Goal: Information Seeking & Learning: Learn about a topic

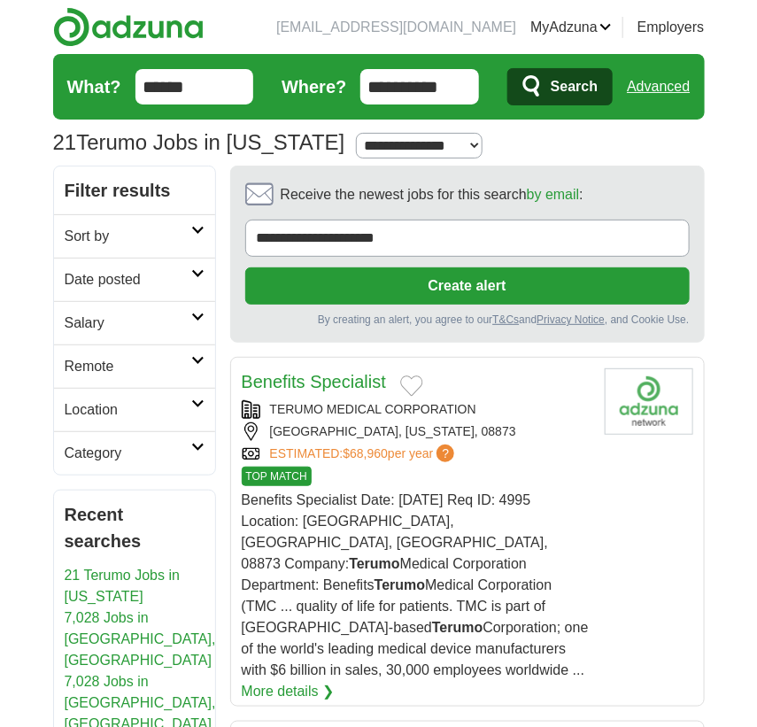
drag, startPoint x: 216, startPoint y: 83, endPoint x: 44, endPoint y: 97, distance: 172.3
type input "**********"
click at [507, 68] on button "Search" at bounding box center [559, 86] width 105 height 37
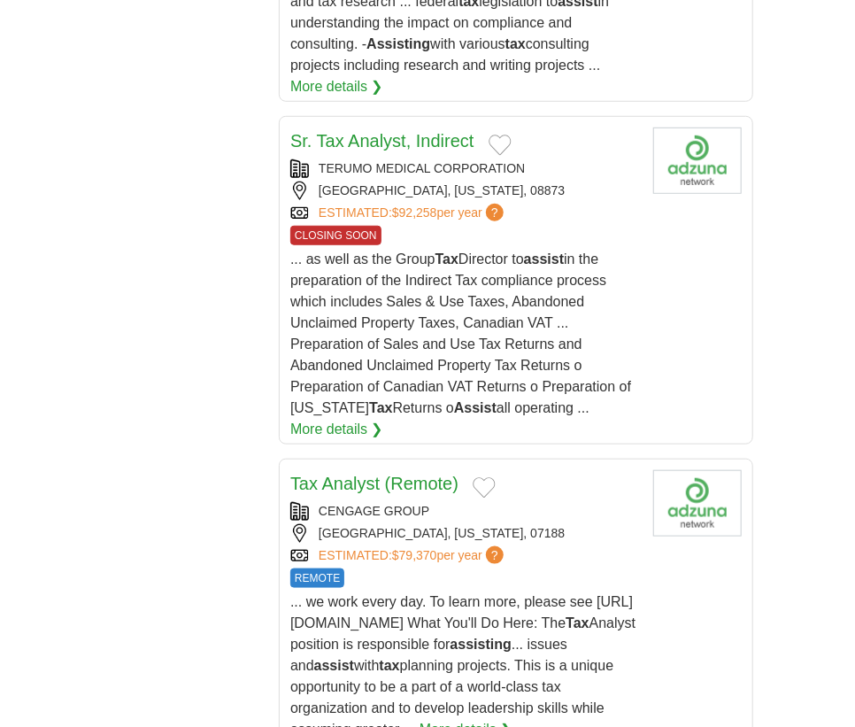
scroll to position [2816, 0]
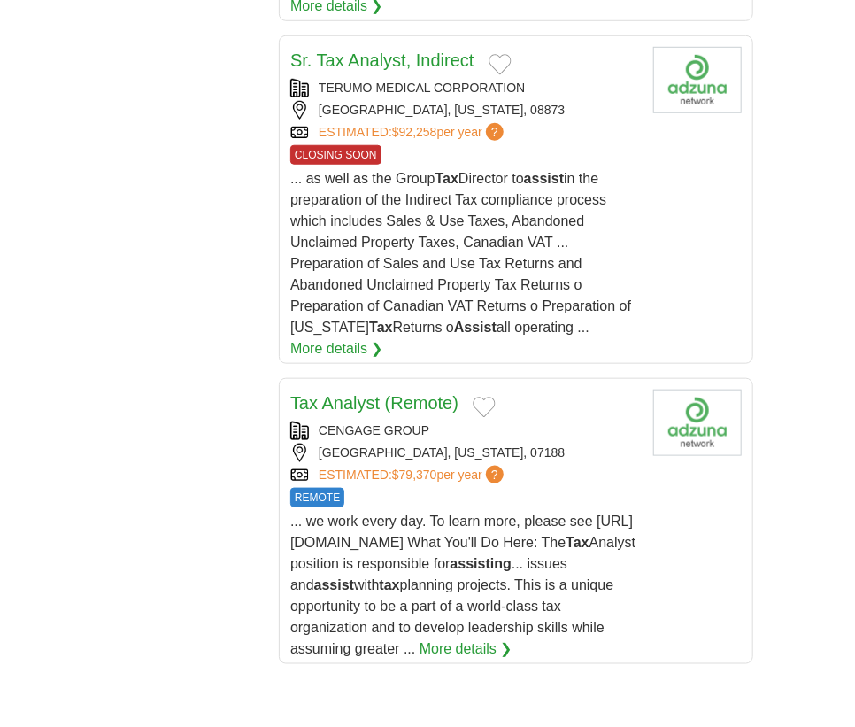
click at [405, 393] on link "Tax Analyst (Remote)" at bounding box center [374, 402] width 168 height 19
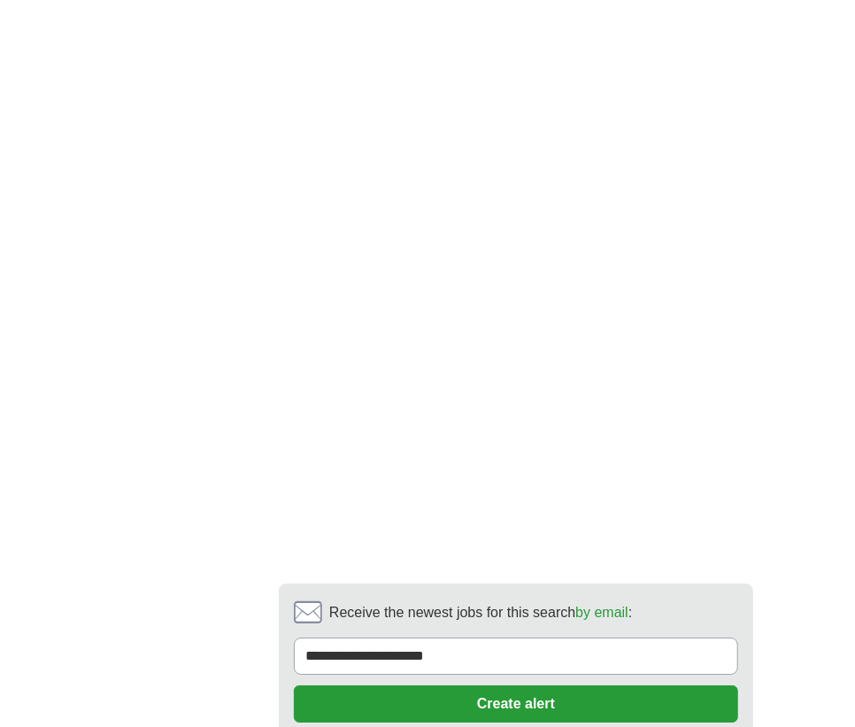
scroll to position [4506, 0]
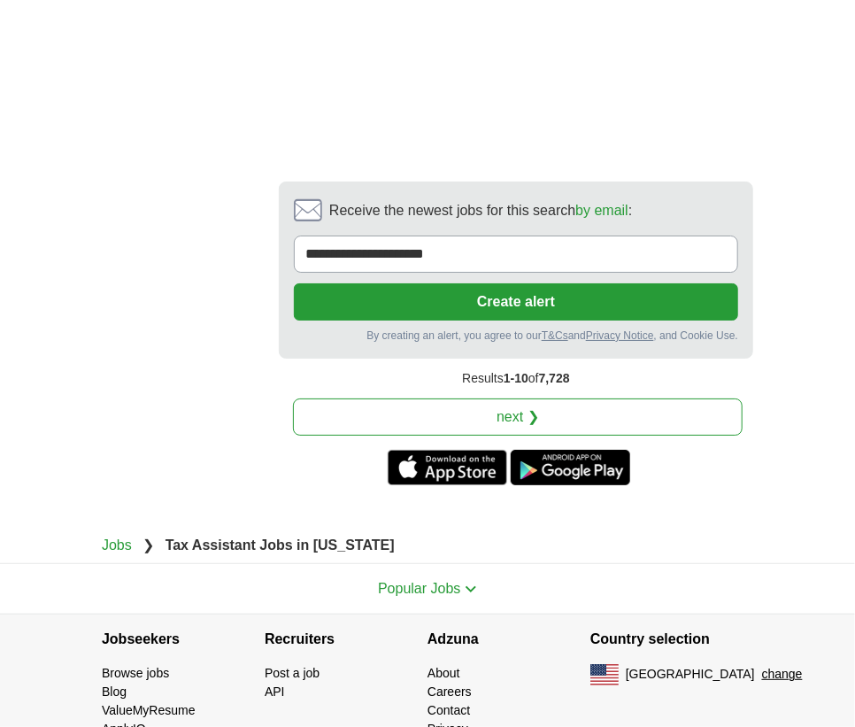
click at [513, 408] on link "next ❯" at bounding box center [518, 416] width 450 height 37
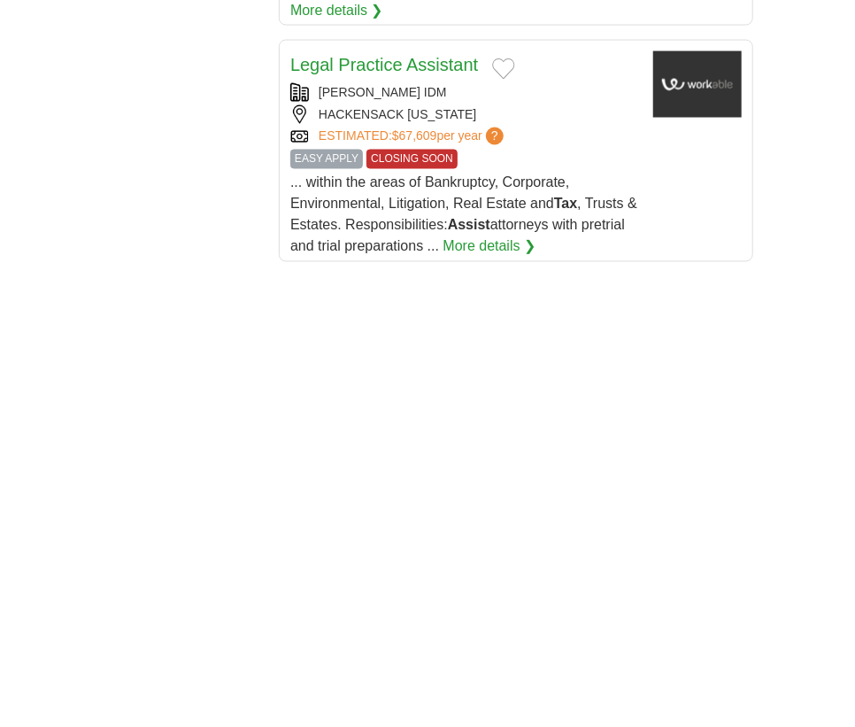
scroll to position [3461, 0]
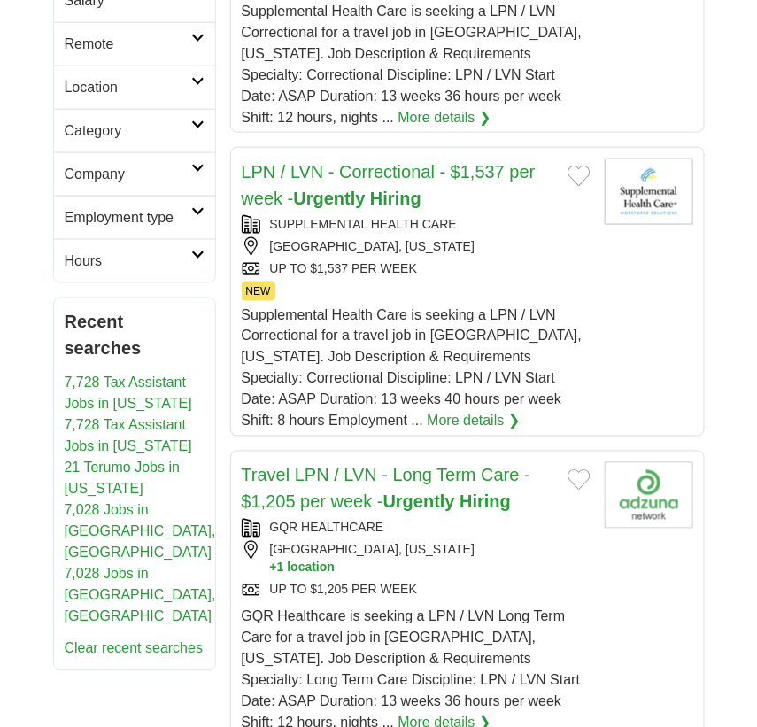
scroll to position [644, 0]
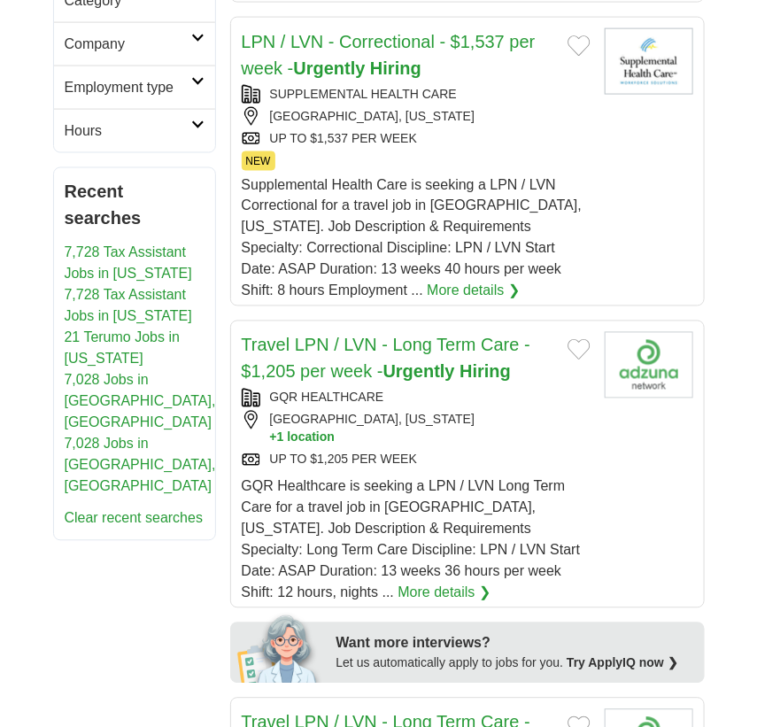
click at [175, 297] on link "7,728 Tax Assistant Jobs in [US_STATE]" at bounding box center [128, 306] width 127 height 36
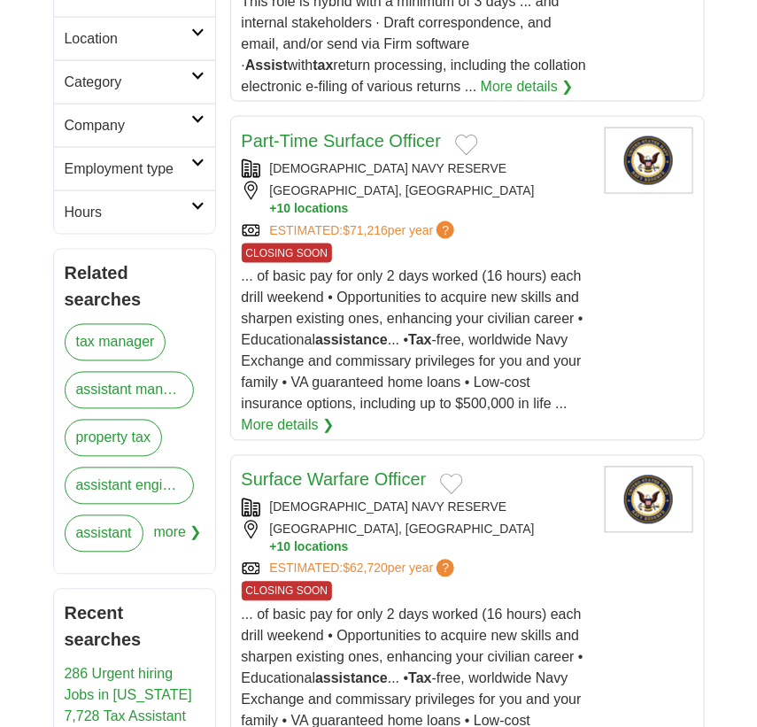
scroll to position [482, 0]
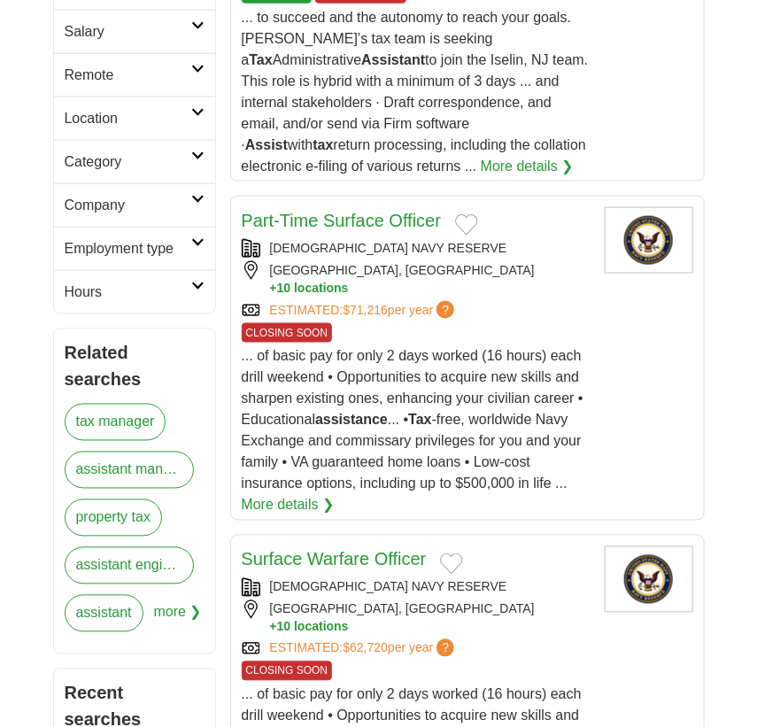
click at [481, 166] on link "More details ❯" at bounding box center [527, 166] width 93 height 21
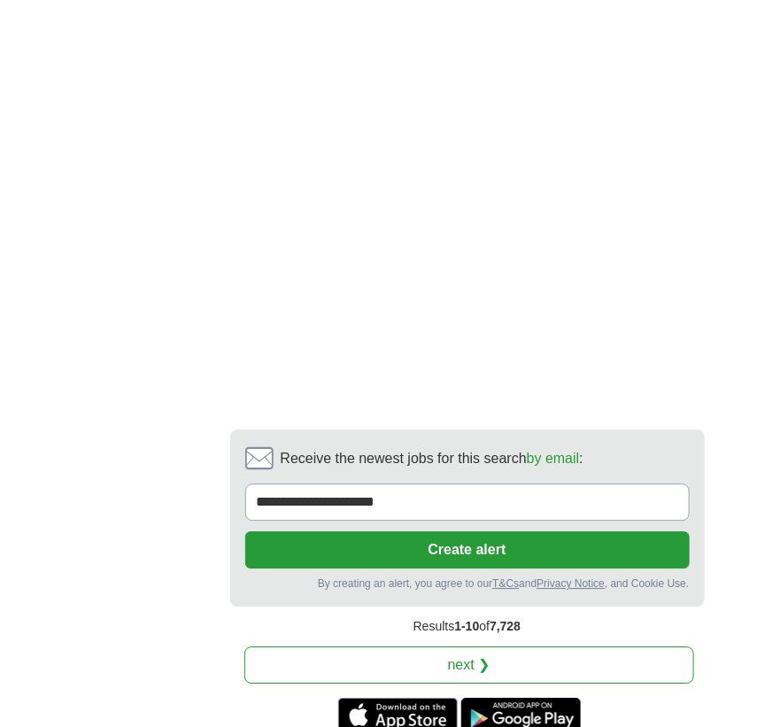
scroll to position [4346, 0]
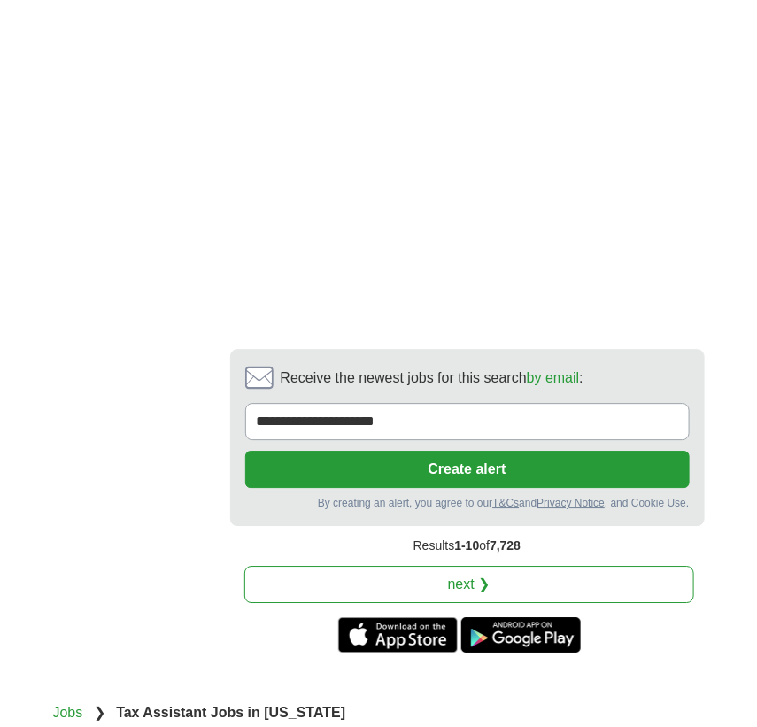
click at [472, 584] on link "next ❯" at bounding box center [469, 584] width 450 height 37
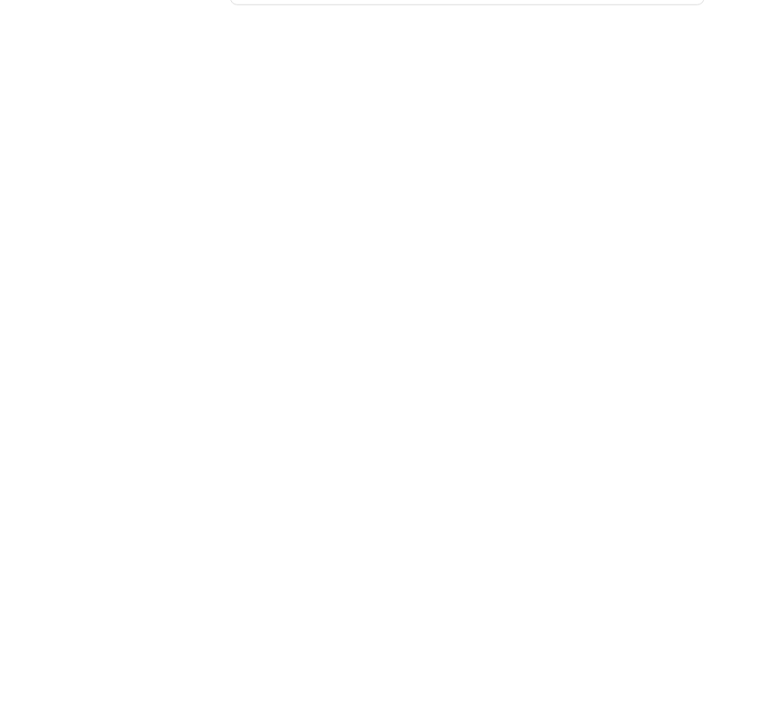
scroll to position [3621, 0]
